Goal: Task Accomplishment & Management: Complete application form

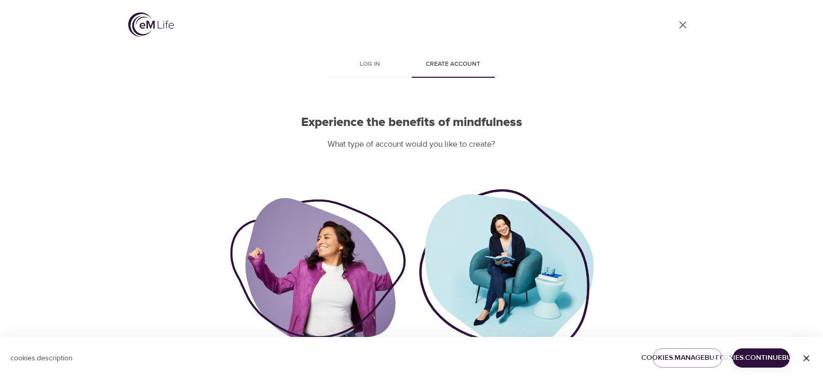
scroll to position [57, 0]
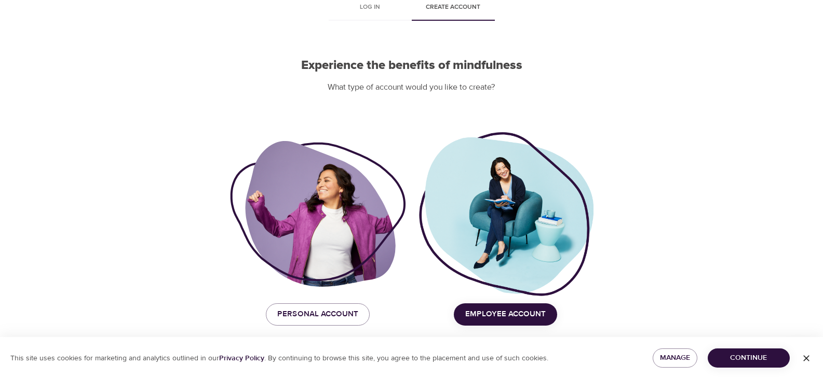
click at [748, 357] on span "Continue" at bounding box center [748, 358] width 65 height 13
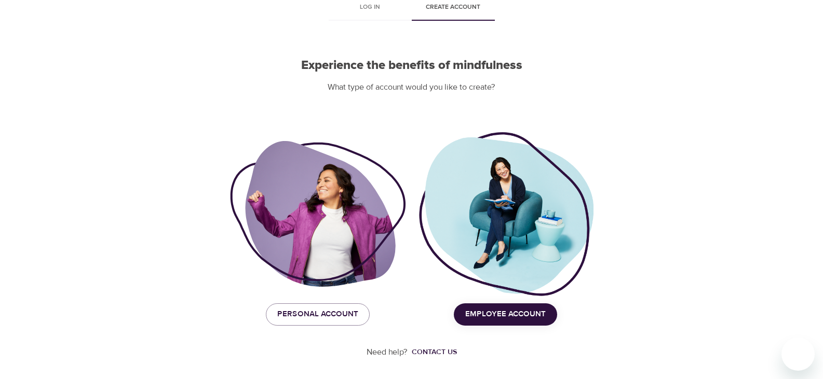
click at [395, 133] on div "Personal Account Employee Account" at bounding box center [412, 215] width 376 height 180
click at [321, 317] on span "Personal Account" at bounding box center [317, 314] width 81 height 13
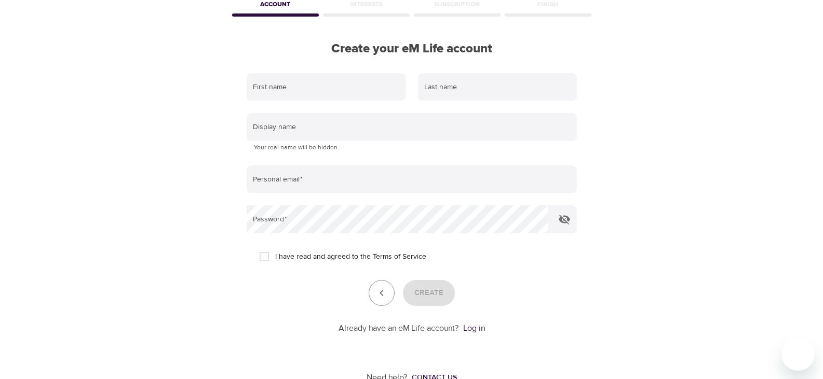
type input "noreply@wondrhealth.com"
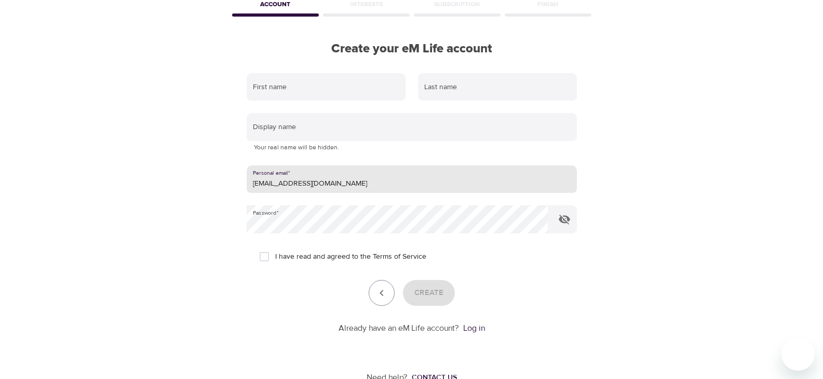
click at [311, 184] on input "noreply@wondrhealth.com" at bounding box center [412, 180] width 330 height 28
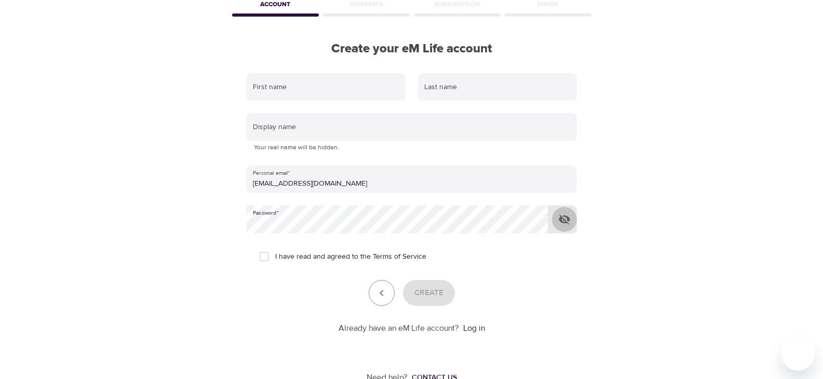
click at [565, 220] on icon "button" at bounding box center [564, 219] width 12 height 12
click at [300, 97] on input "text" at bounding box center [326, 87] width 159 height 28
type input "muhammad"
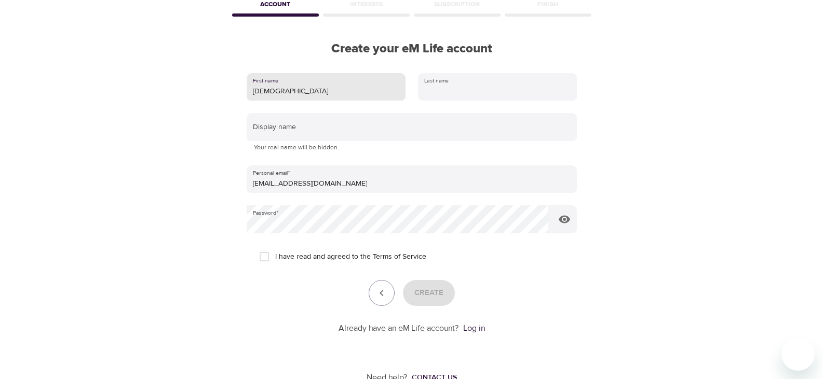
type input "bilal"
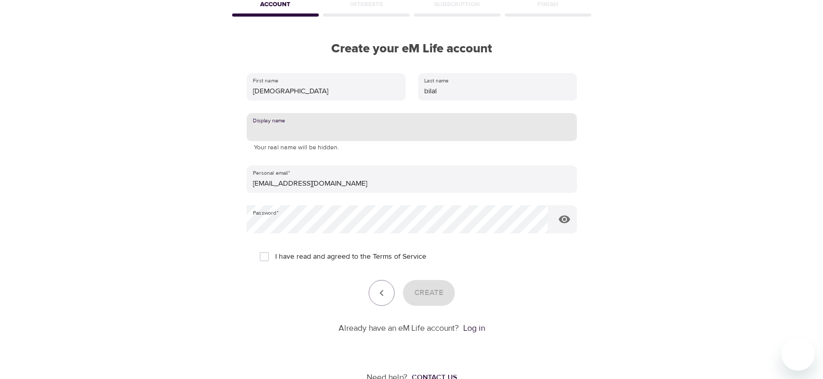
click at [313, 133] on input "text" at bounding box center [412, 127] width 330 height 28
type input "thomas"
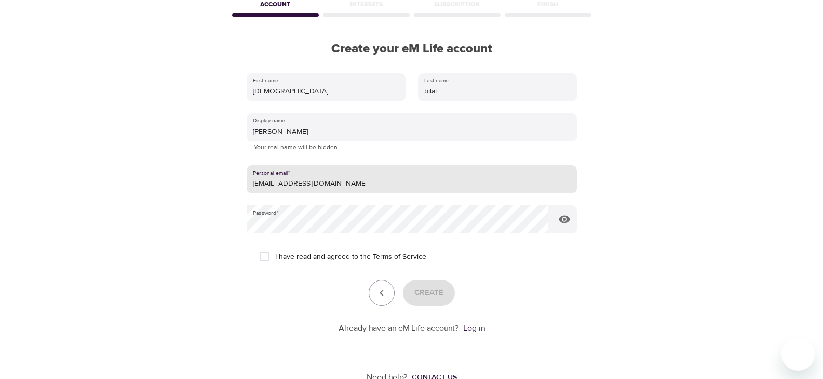
click at [296, 184] on input "noreply@wondrhealth.com" at bounding box center [412, 180] width 330 height 28
paste input "emindful"
type input "[EMAIL_ADDRESS][DOMAIN_NAME]"
click at [262, 257] on input "I have read and agreed to the Terms of Service" at bounding box center [264, 257] width 22 height 22
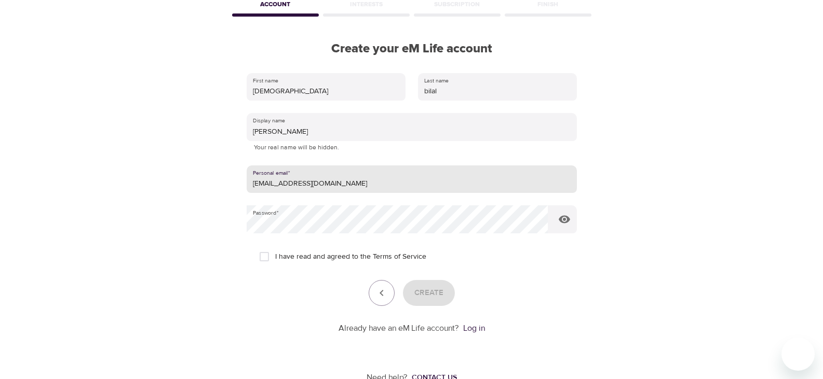
checkbox input "true"
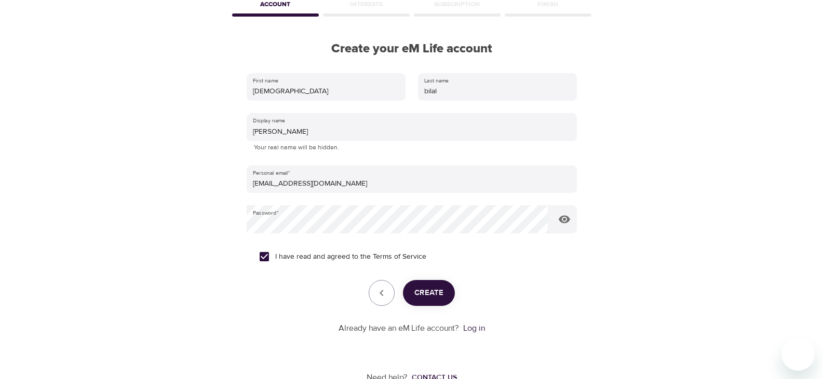
click at [441, 296] on span "Create" at bounding box center [428, 293] width 29 height 13
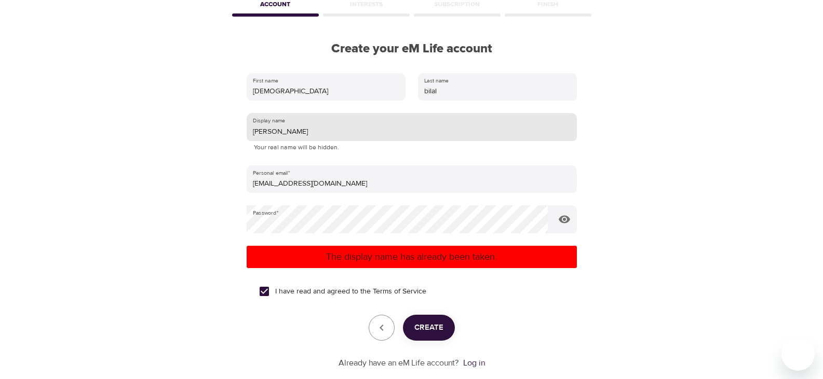
click at [308, 132] on input "thomas" at bounding box center [412, 127] width 330 height 28
type input "thomas54"
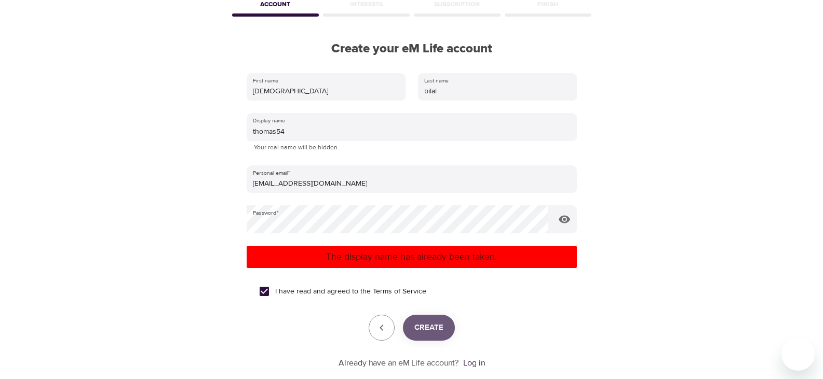
click at [446, 323] on button "Create" at bounding box center [429, 328] width 52 height 26
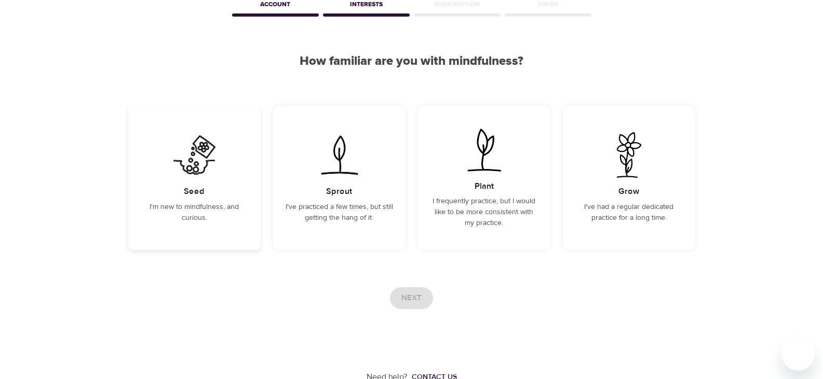
click at [217, 171] on img at bounding box center [194, 155] width 52 height 46
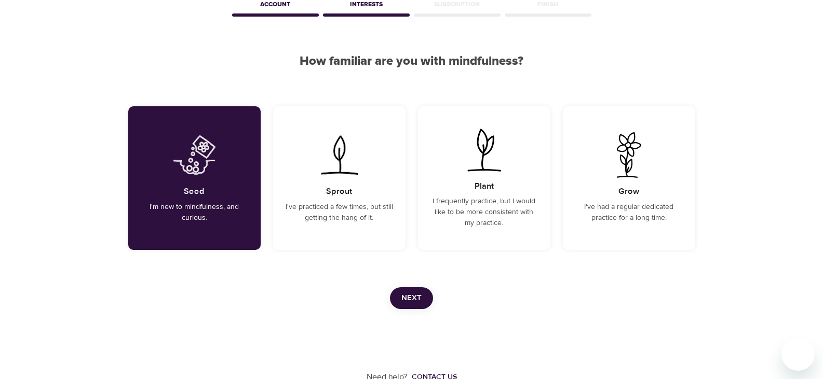
click at [419, 292] on span "Next" at bounding box center [411, 298] width 20 height 13
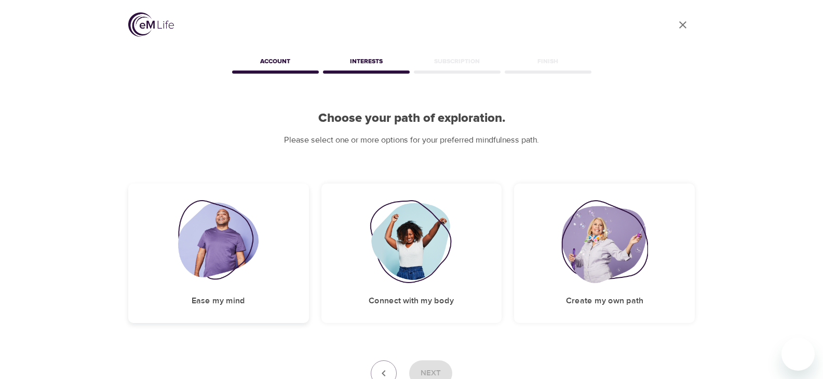
click at [249, 253] on img at bounding box center [218, 241] width 80 height 83
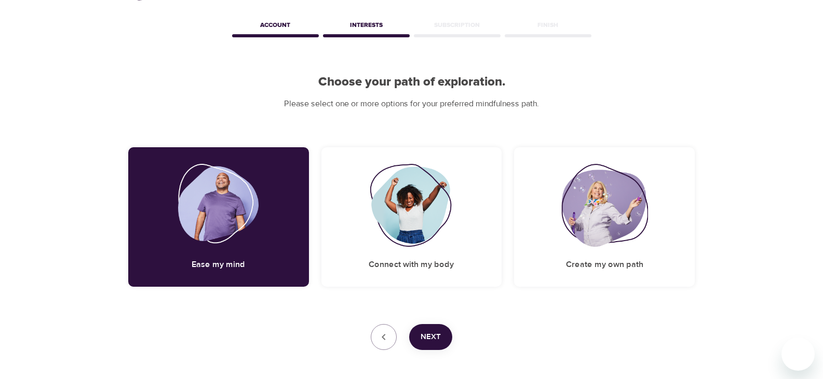
scroll to position [52, 0]
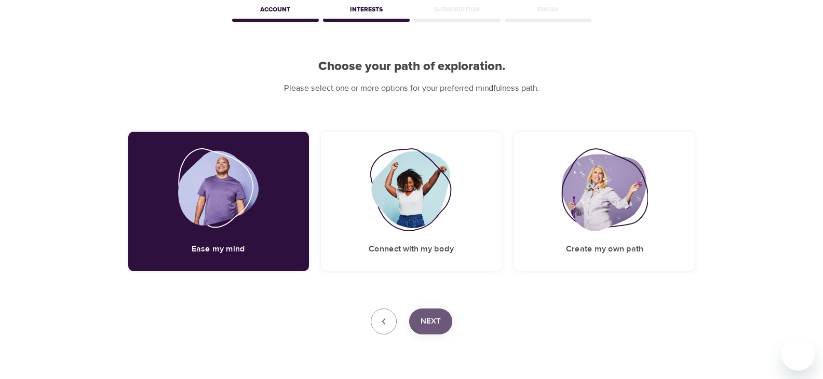
click at [429, 325] on span "Next" at bounding box center [430, 321] width 20 height 13
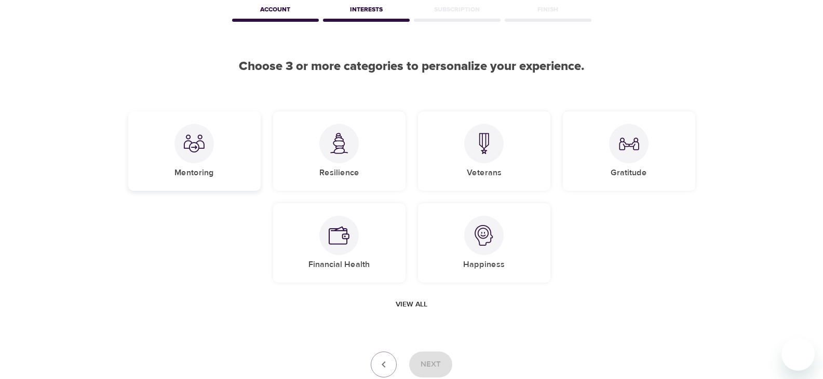
click at [234, 149] on div "Mentoring" at bounding box center [194, 151] width 132 height 79
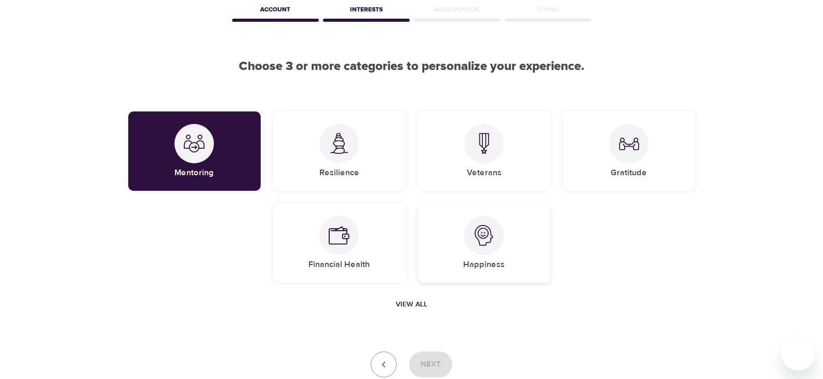
click at [462, 225] on div "Happiness" at bounding box center [484, 242] width 132 height 79
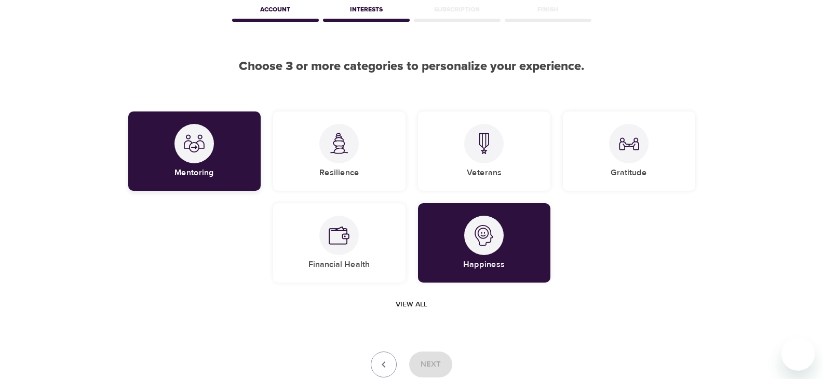
click at [215, 157] on div "Mentoring" at bounding box center [194, 151] width 132 height 79
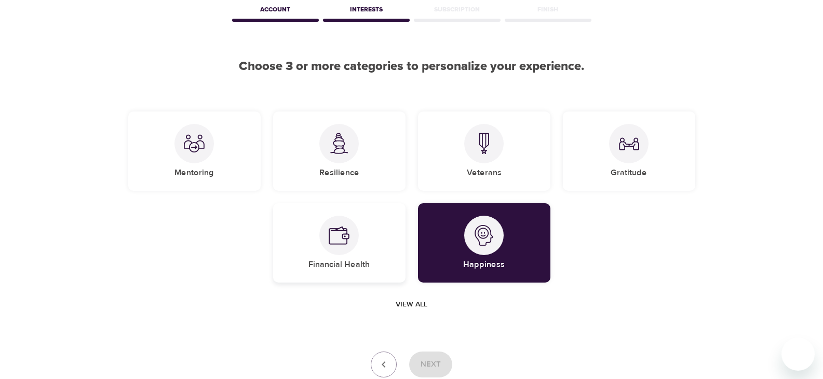
click at [385, 249] on div "Financial Health" at bounding box center [339, 242] width 132 height 79
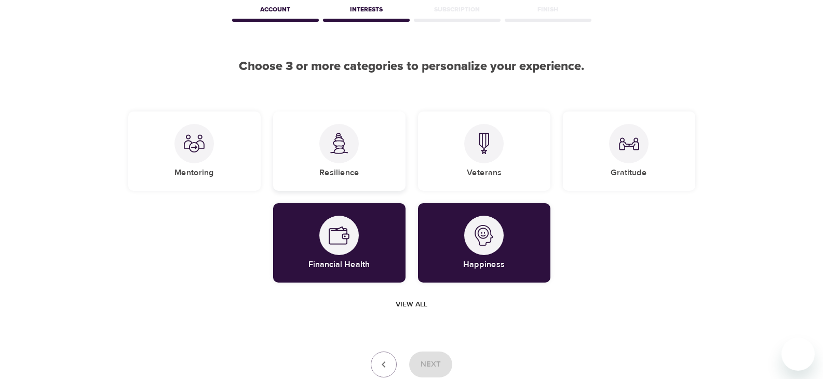
click at [382, 161] on div "Resilience" at bounding box center [339, 151] width 132 height 79
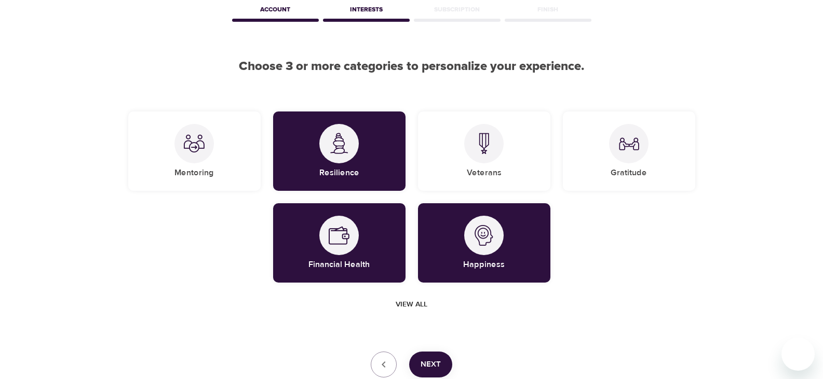
click at [433, 361] on span "Next" at bounding box center [430, 364] width 20 height 13
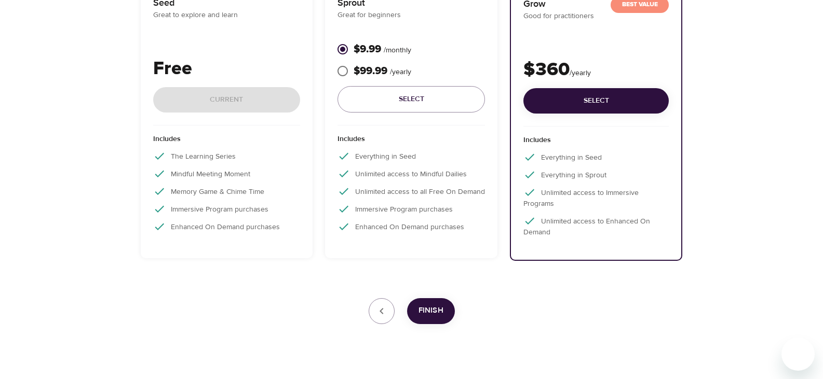
scroll to position [208, 0]
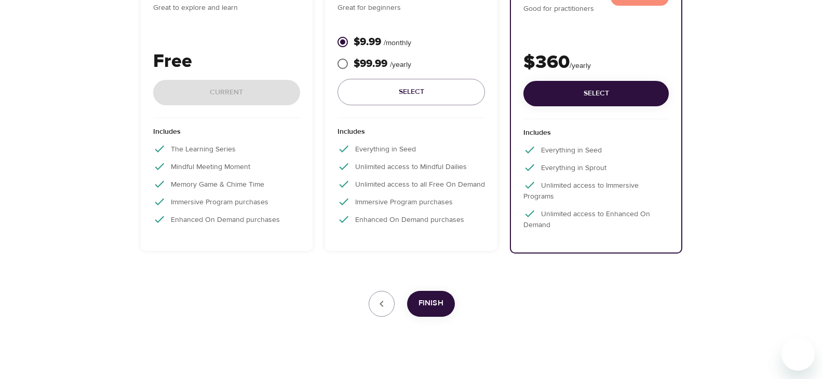
click at [236, 81] on div "Free Current" at bounding box center [226, 83] width 147 height 71
click at [245, 119] on div "Includes The Learning Series Mindful Meeting Moment Memory Game & Chime Time Im…" at bounding box center [226, 178] width 147 height 121
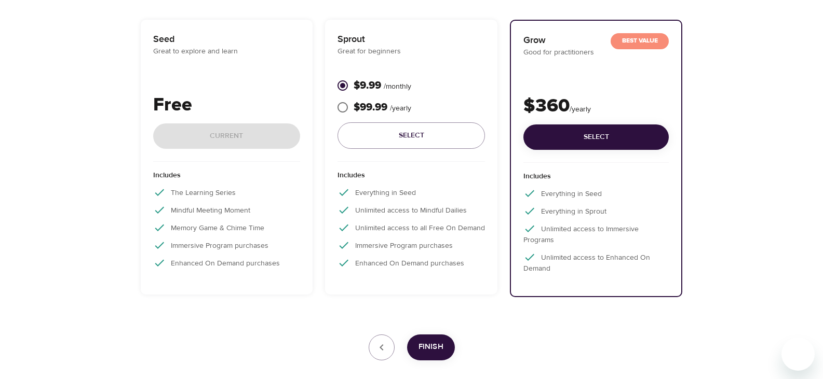
scroll to position [104, 0]
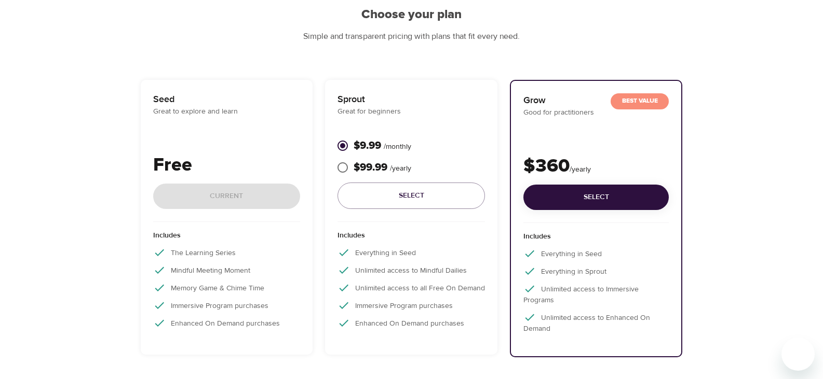
click at [214, 120] on div "Seed Great to explore and learn Free Current" at bounding box center [226, 157] width 147 height 130
click at [410, 110] on p "Great for beginners" at bounding box center [410, 111] width 147 height 11
click at [409, 112] on p "Great for beginners" at bounding box center [410, 111] width 147 height 11
click at [250, 200] on div "Free Current" at bounding box center [226, 187] width 147 height 71
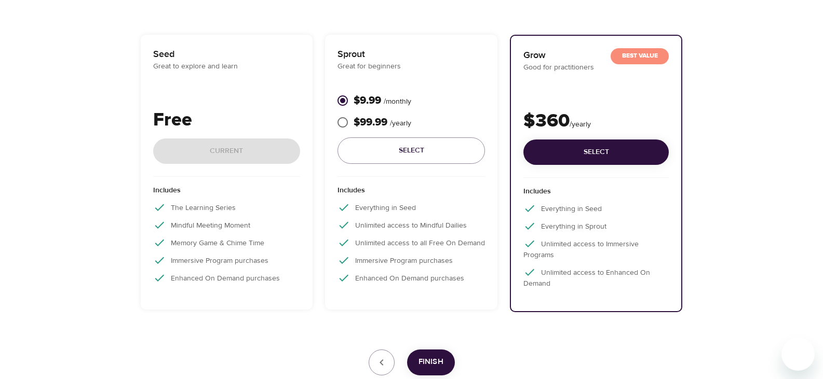
scroll to position [208, 0]
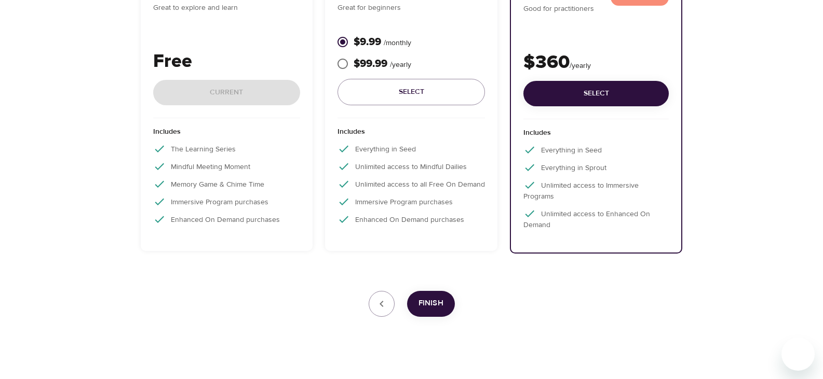
click at [424, 301] on span "Finish" at bounding box center [430, 303] width 25 height 13
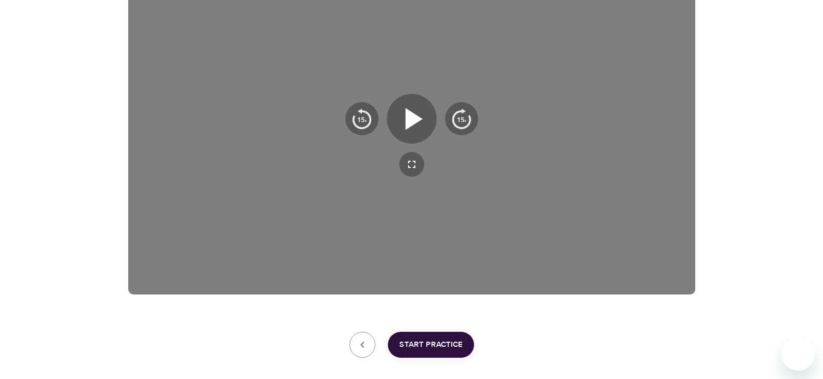
scroll to position [249, 0]
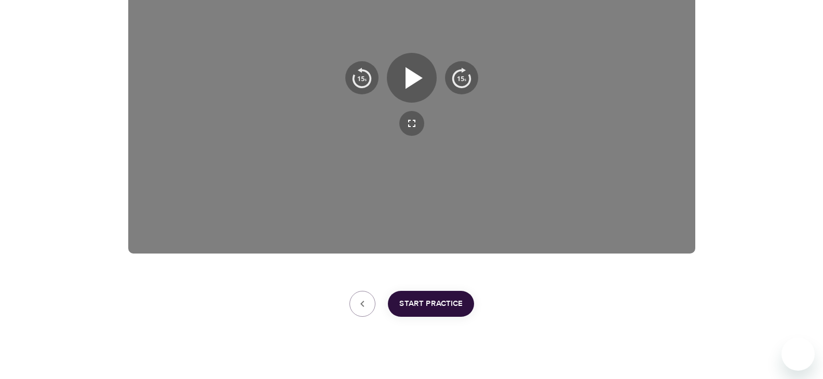
click at [427, 299] on span "Start Practice" at bounding box center [430, 303] width 63 height 13
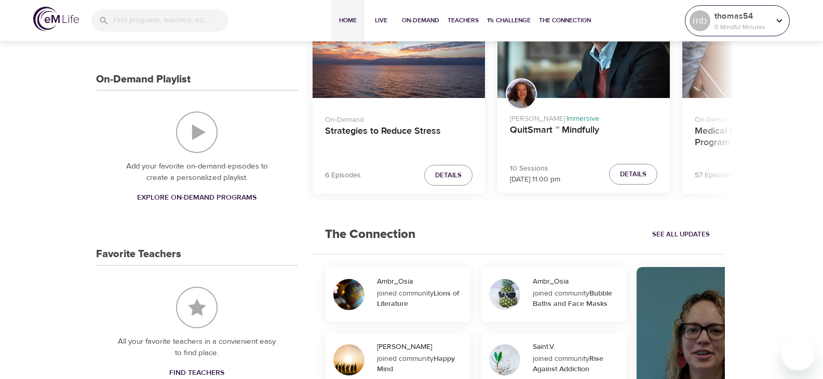
click at [775, 25] on icon at bounding box center [778, 20] width 11 height 11
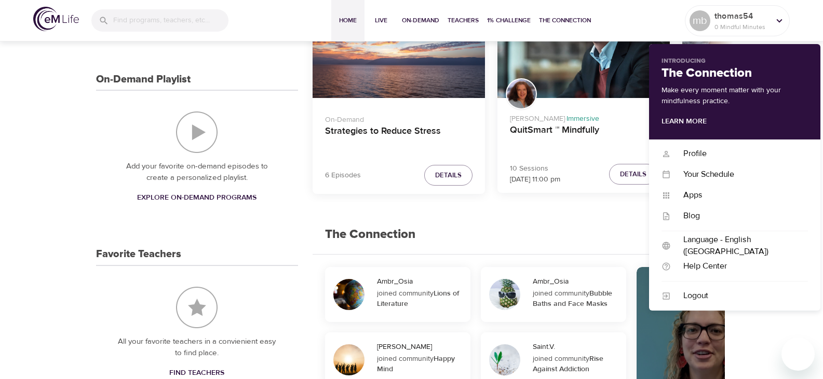
click at [659, 27] on div "Home Live On-Demand Teachers 1% Challenge The Connection" at bounding box center [463, 21] width 444 height 42
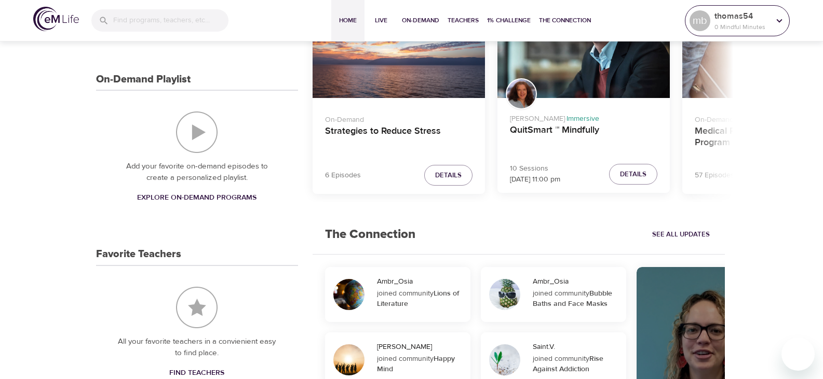
click at [783, 26] on icon at bounding box center [778, 20] width 11 height 11
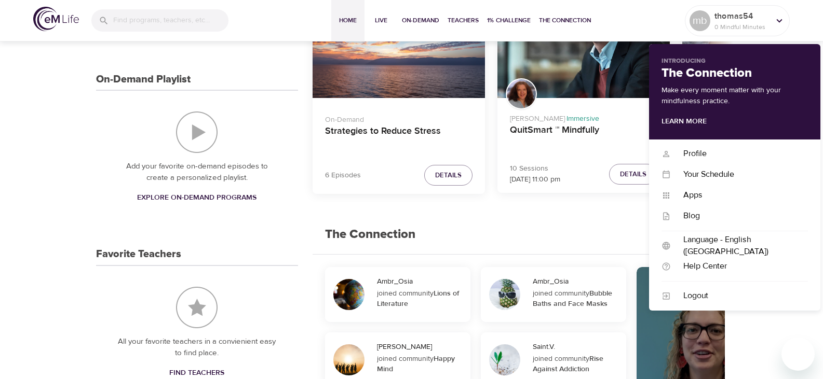
click at [600, 37] on div "Home Live On-Demand Teachers 1% Challenge The Connection" at bounding box center [463, 21] width 444 height 42
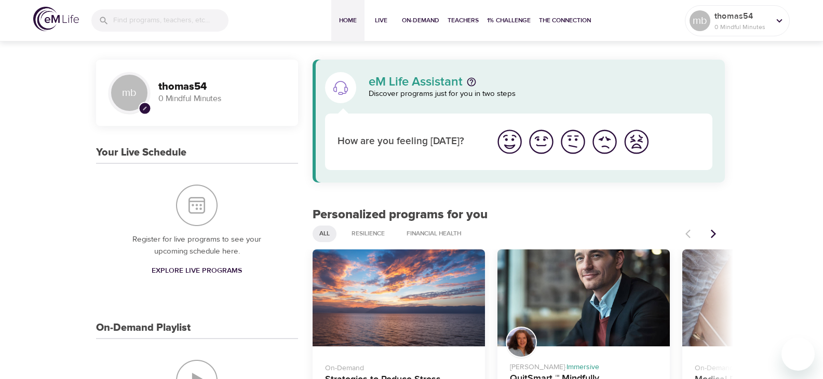
scroll to position [249, 0]
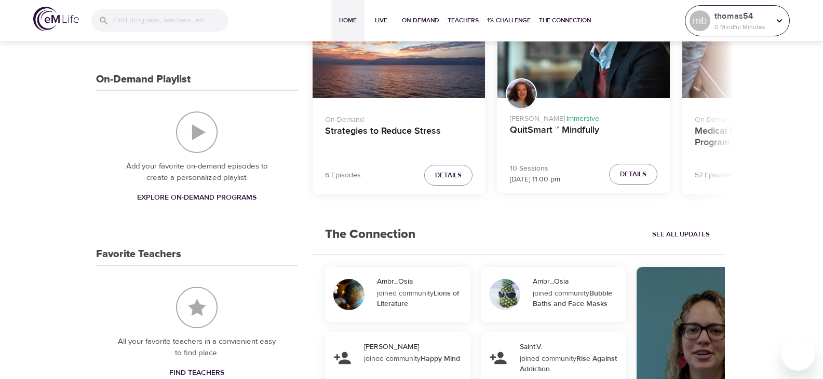
click at [781, 23] on icon at bounding box center [778, 20] width 11 height 11
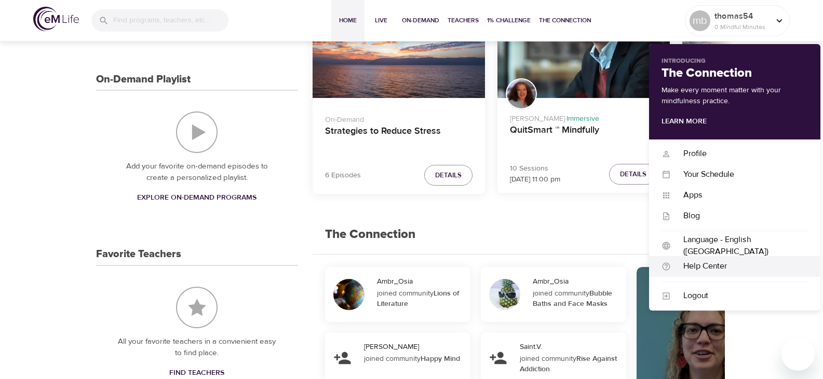
click at [701, 260] on div "Help Center Help Center" at bounding box center [734, 266] width 171 height 21
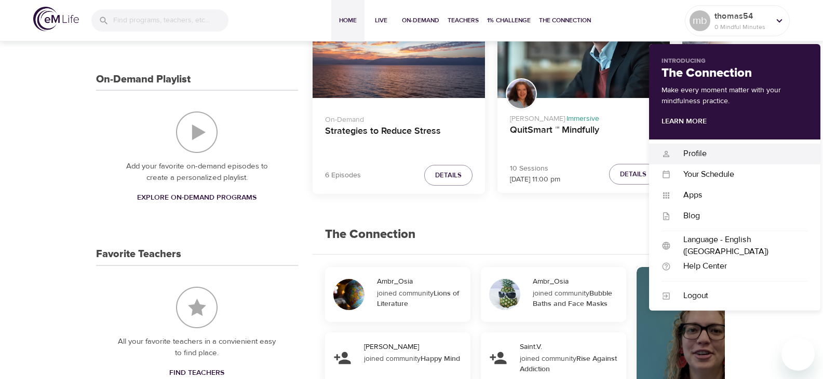
click at [703, 156] on div "Profile" at bounding box center [739, 154] width 137 height 12
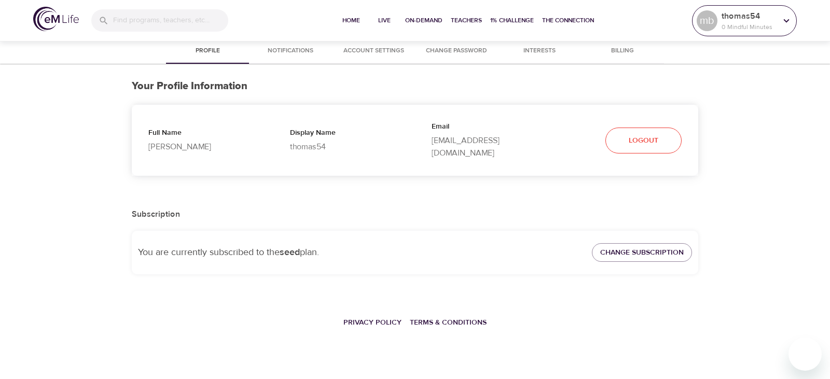
click at [753, 24] on p "0 Mindful Minutes" at bounding box center [749, 26] width 55 height 9
